Goal: Find specific page/section

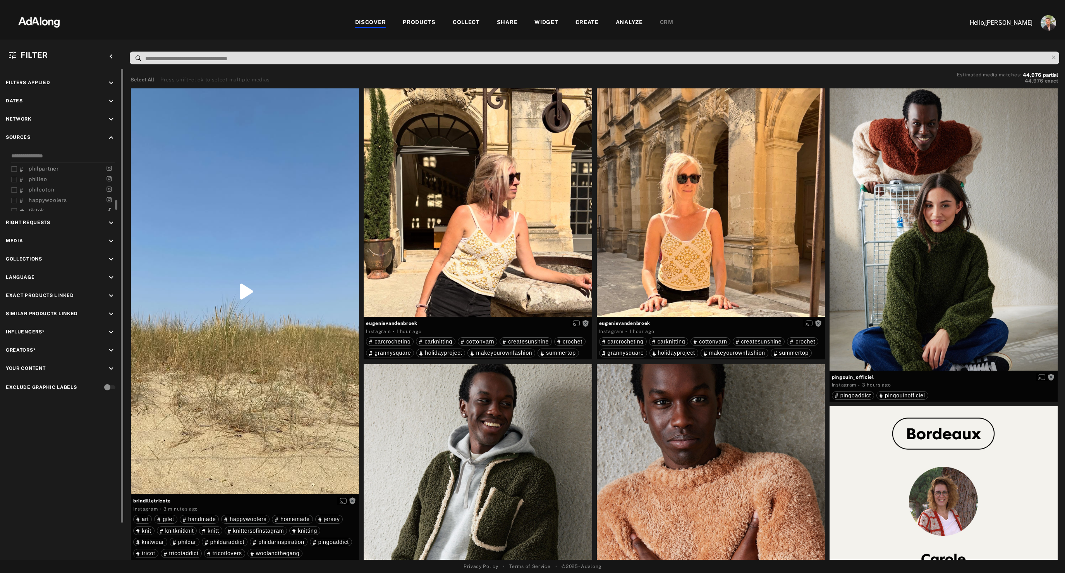
scroll to position [154, 0]
click at [17, 195] on div "tiktok" at bounding box center [64, 194] width 107 height 8
click at [14, 195] on icon at bounding box center [14, 194] width 6 height 6
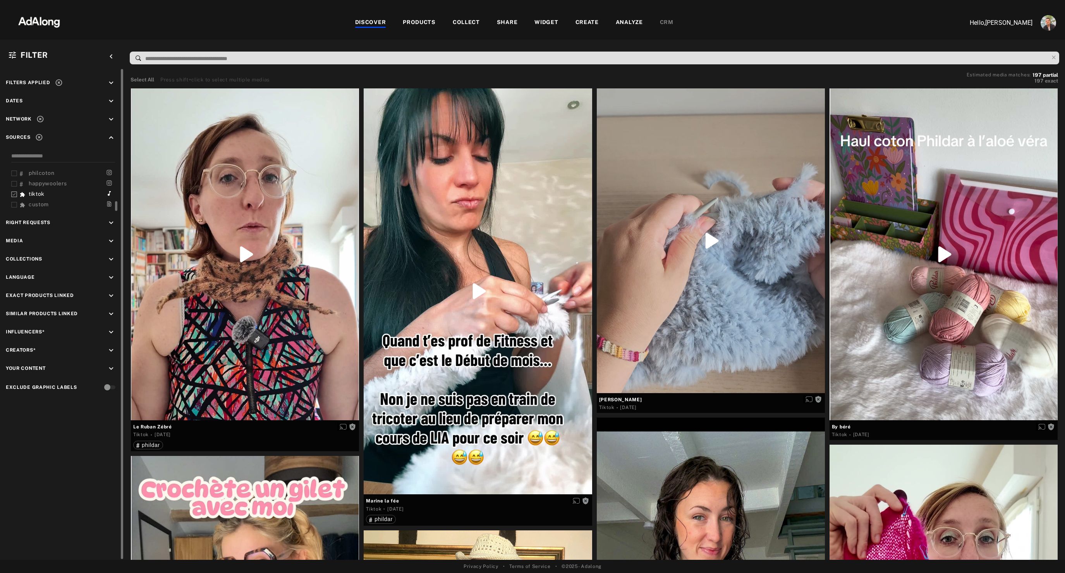
click at [463, 17] on div "DISCOVER PRODUCTS COLLECT SHARE WIDGET CREATE ANALYZE CRM" at bounding box center [514, 23] width 882 height 26
click at [460, 24] on div "COLLECT" at bounding box center [466, 22] width 27 height 9
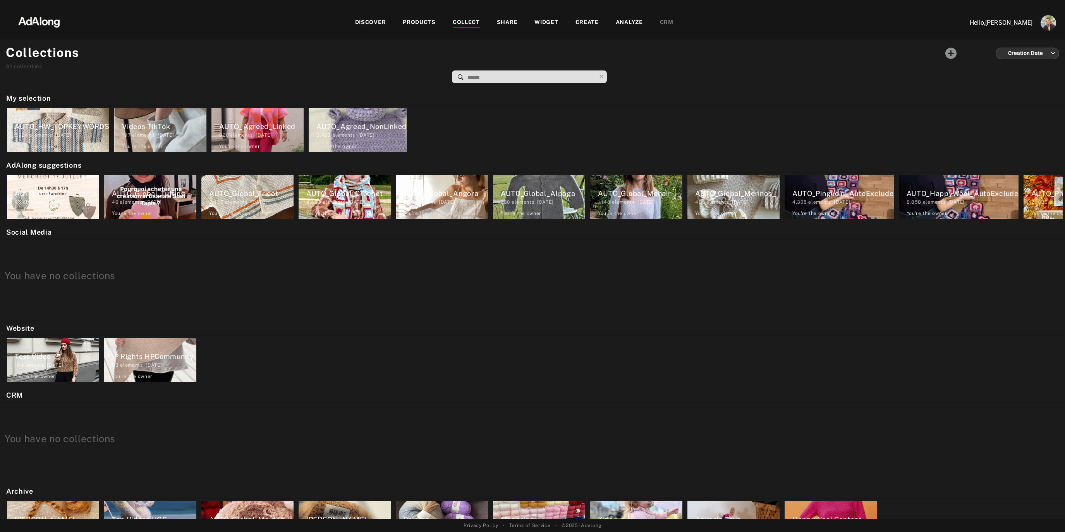
click at [151, 129] on div "Videos TikTok" at bounding box center [164, 126] width 84 height 10
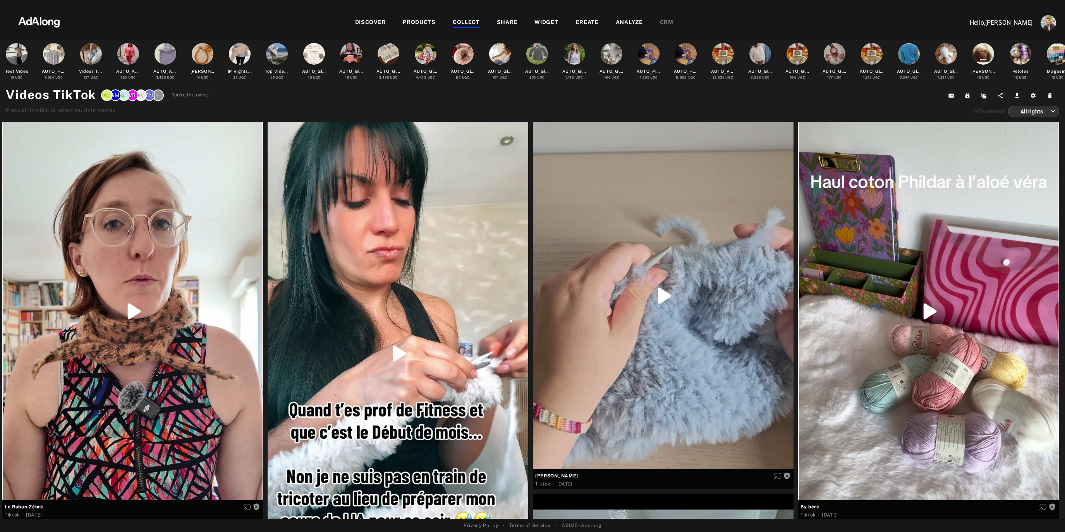
click at [38, 22] on img at bounding box center [39, 21] width 68 height 23
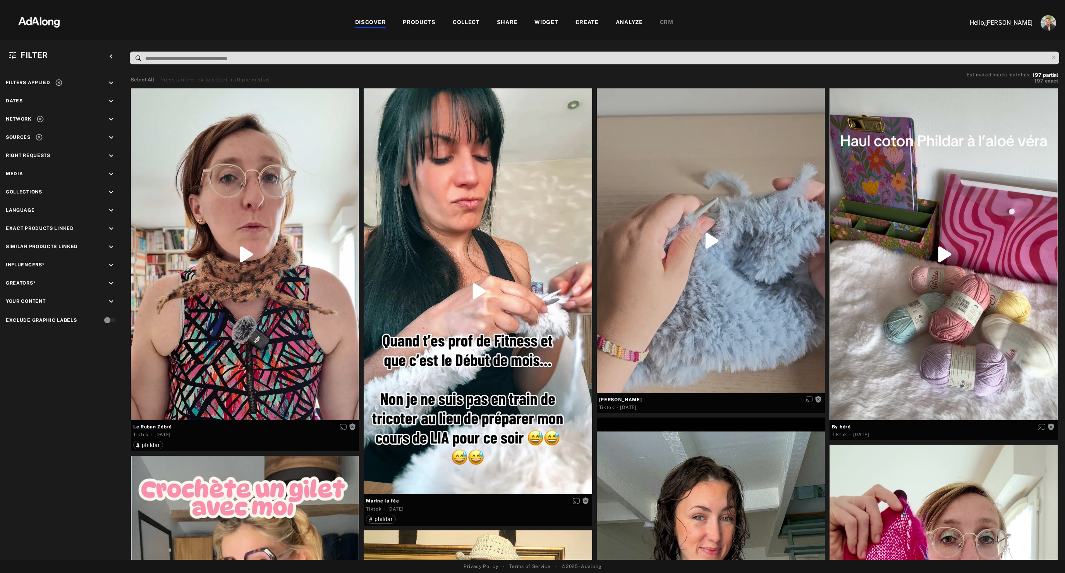
click at [466, 22] on div "COLLECT" at bounding box center [466, 22] width 27 height 9
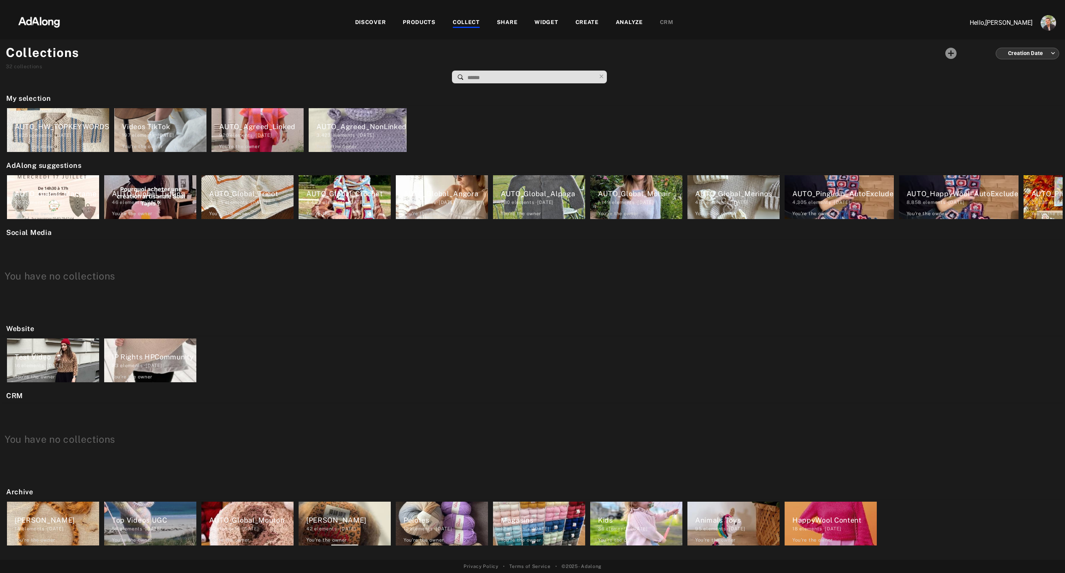
click at [251, 124] on div "AUTO_Agreed_Linked" at bounding box center [261, 126] width 84 height 10
